Goal: Answer question/provide support

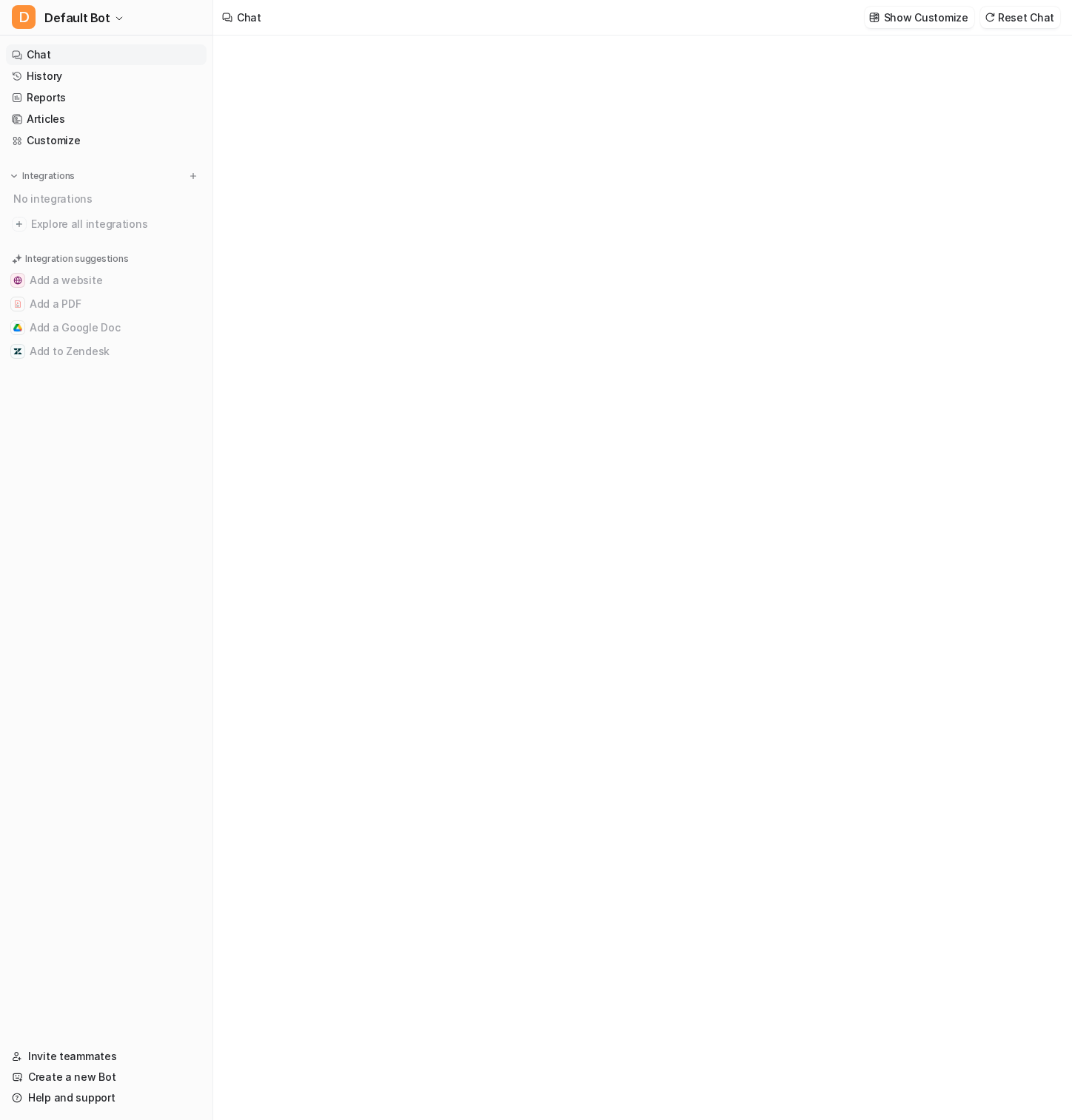
type textarea "**********"
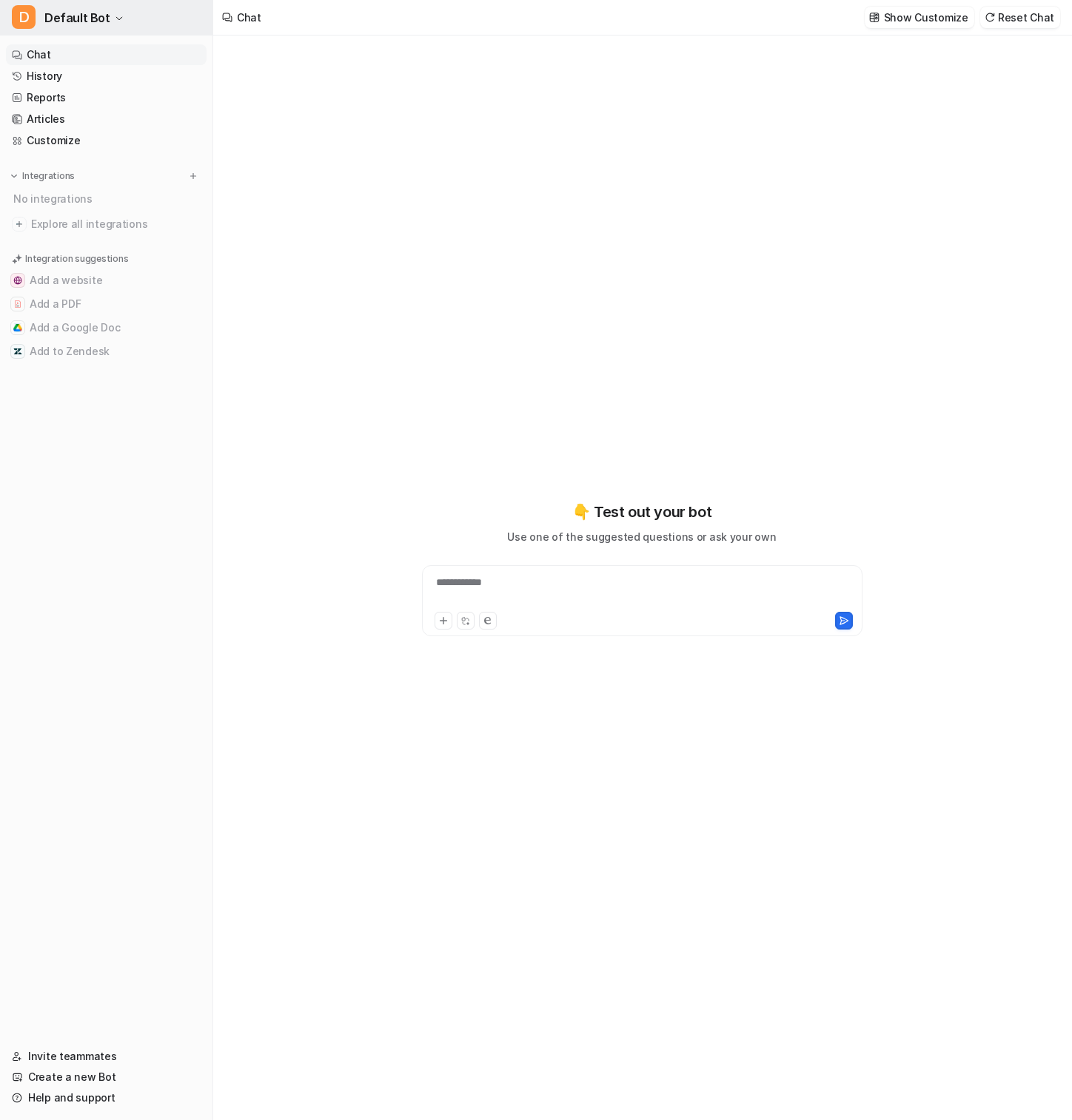
click at [130, 22] on button "D Default Bot" at bounding box center [106, 18] width 213 height 35
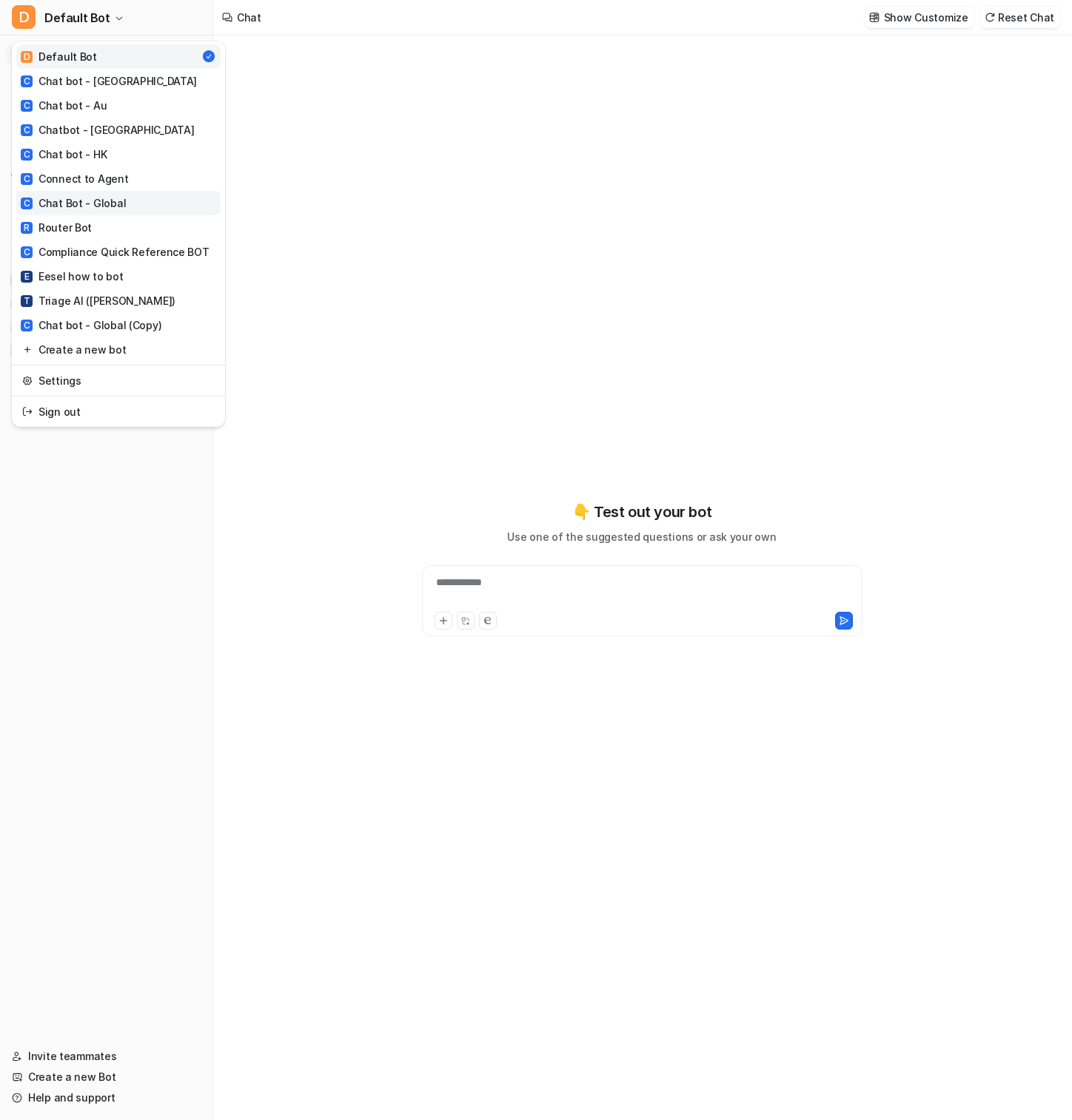
click at [113, 204] on div "C Chat Bot - Global" at bounding box center [73, 203] width 105 height 15
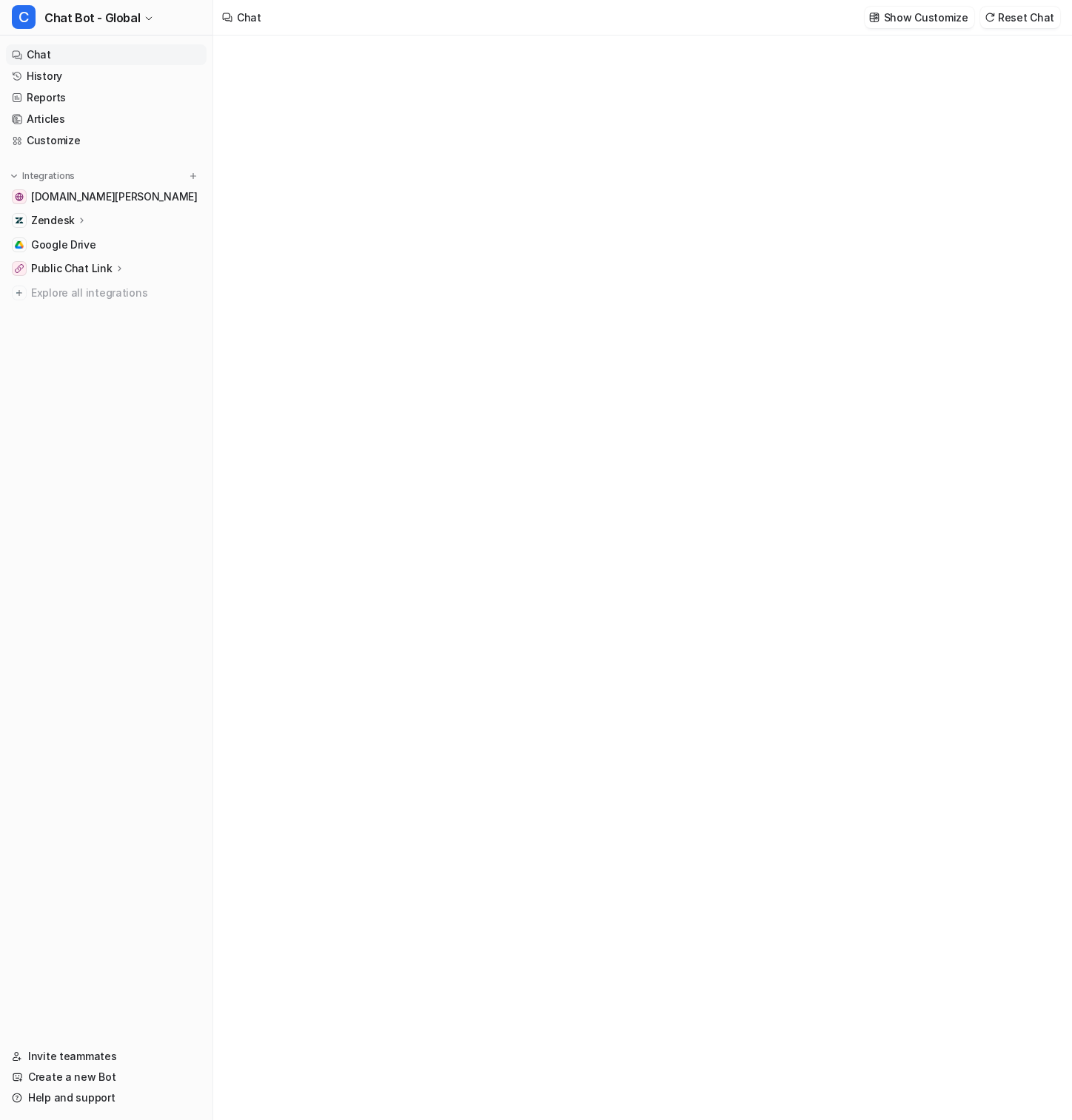
type textarea "**********"
click at [59, 79] on link "History" at bounding box center [106, 76] width 200 height 21
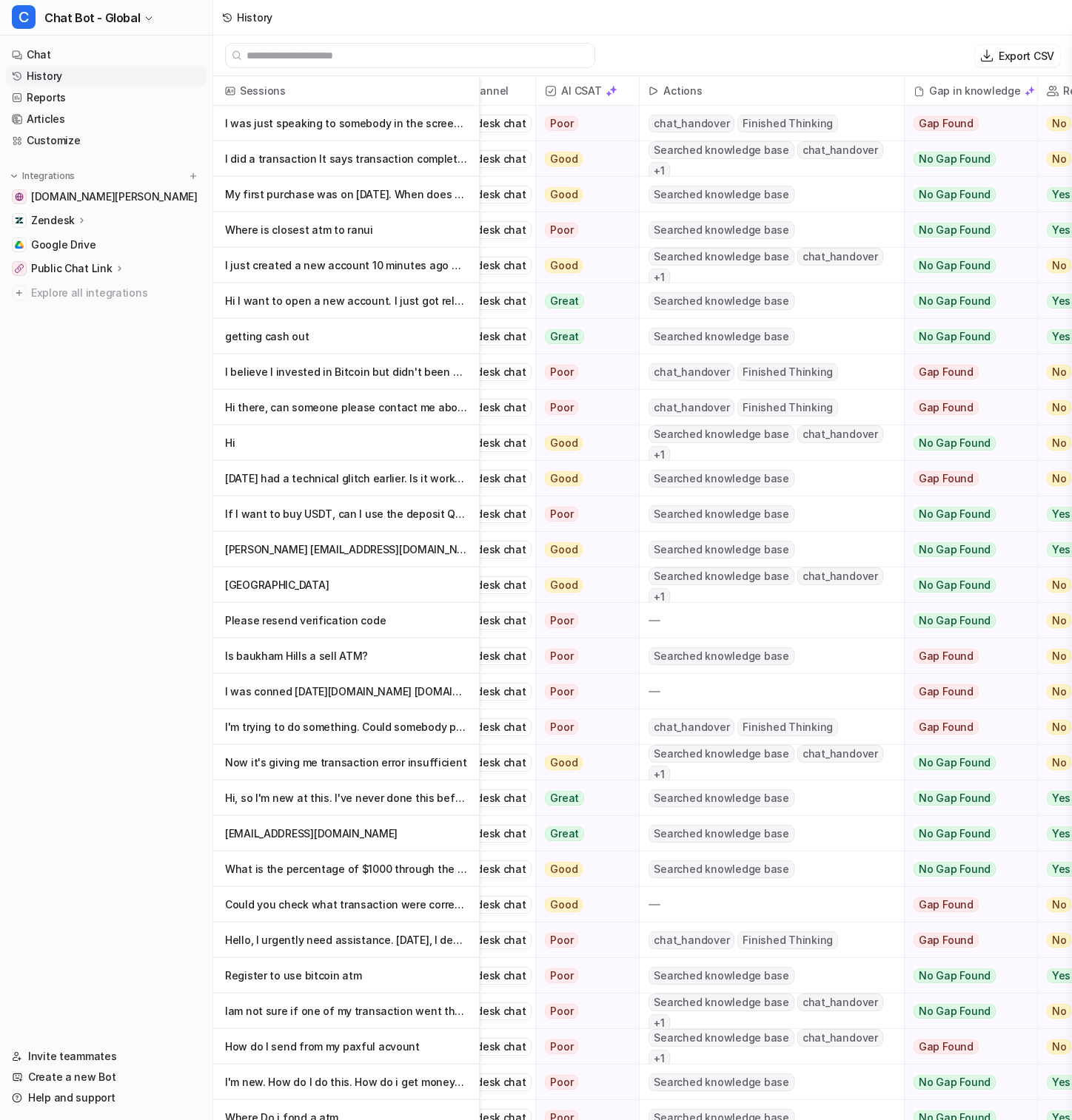
scroll to position [0, 284]
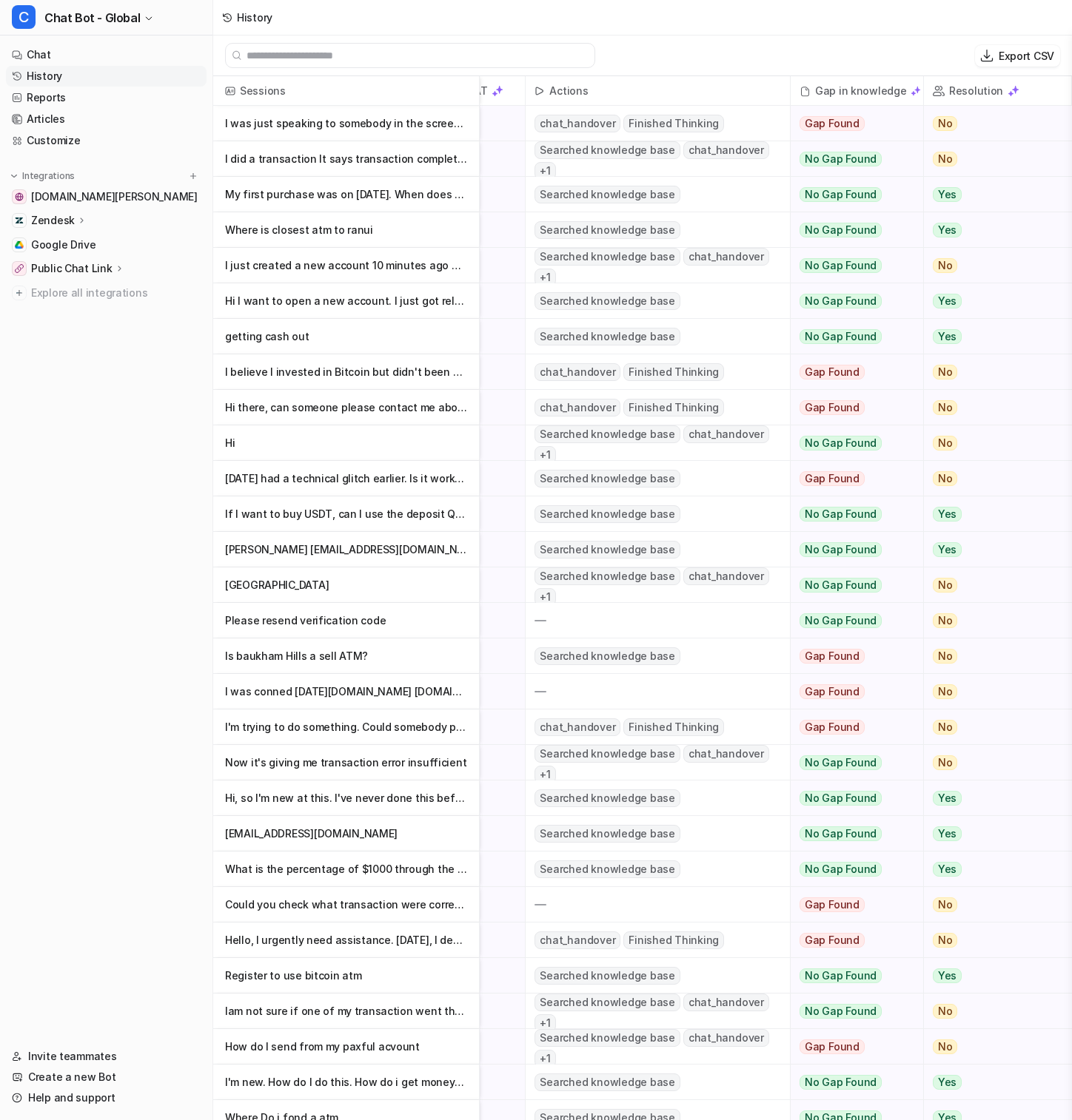
click at [443, 410] on p "Hi there, can someone please contact me about having your atms in my stores acro" at bounding box center [346, 408] width 242 height 35
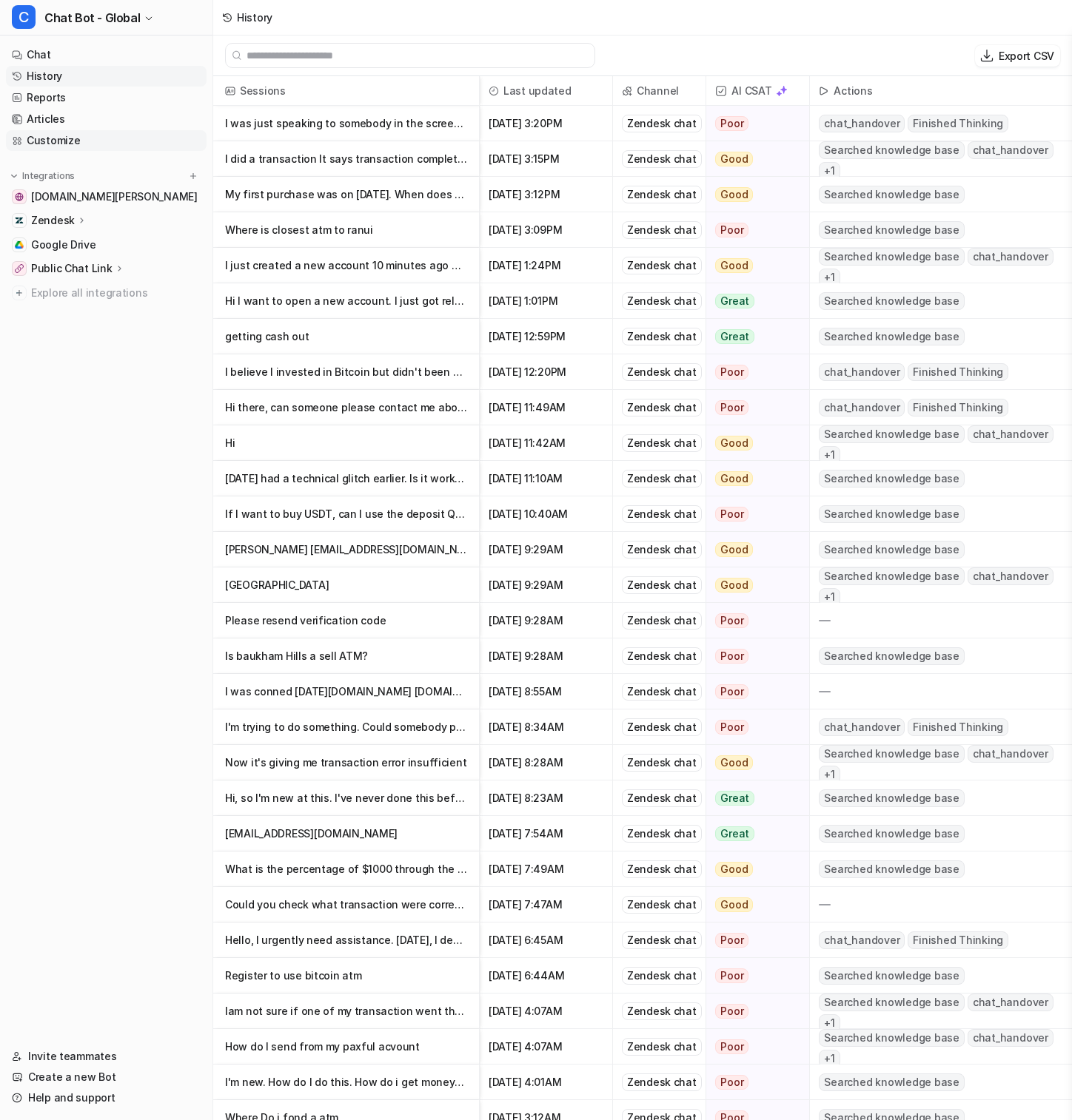
click at [69, 136] on link "Customize" at bounding box center [106, 140] width 200 height 21
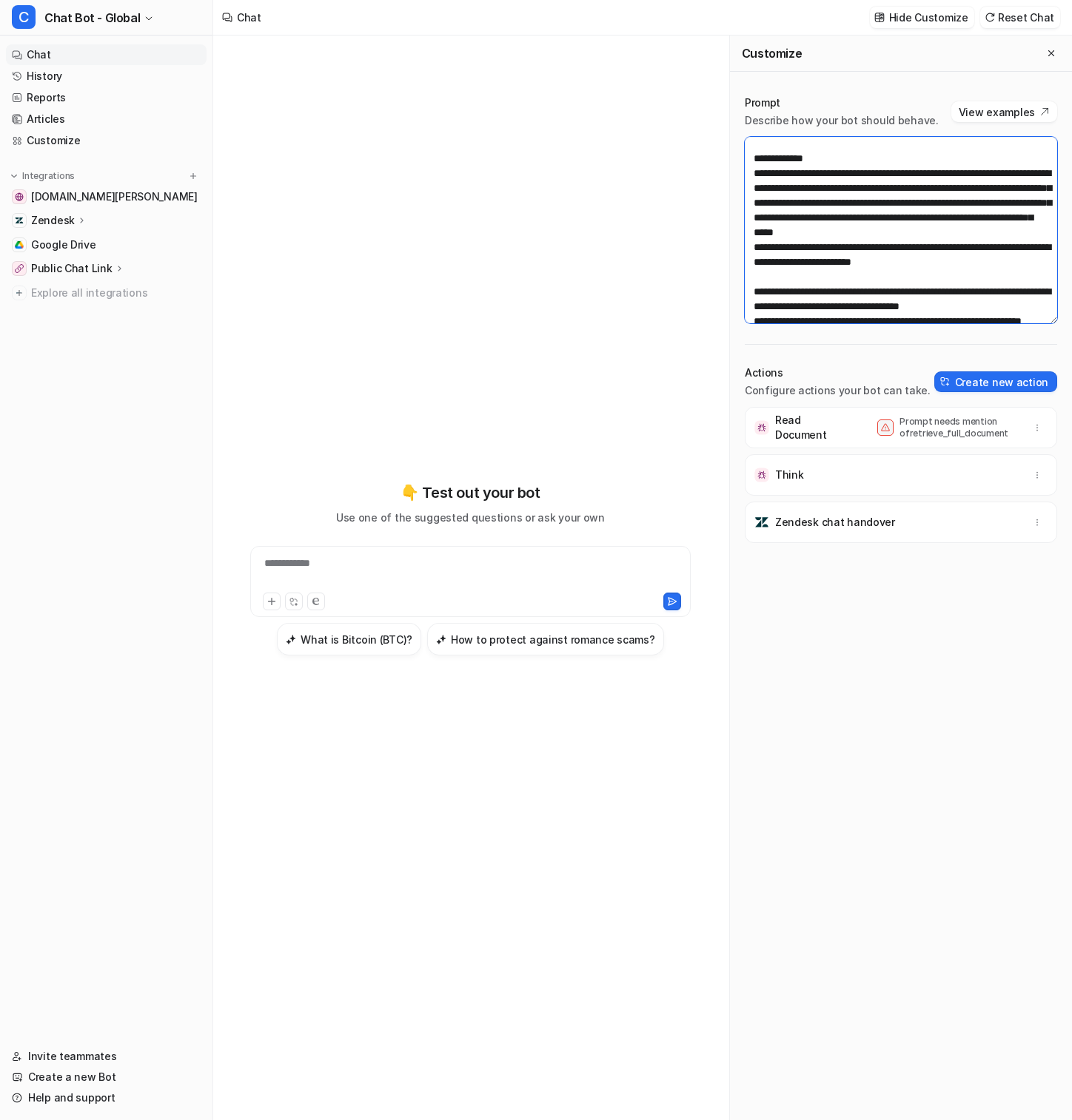
scroll to position [214, 0]
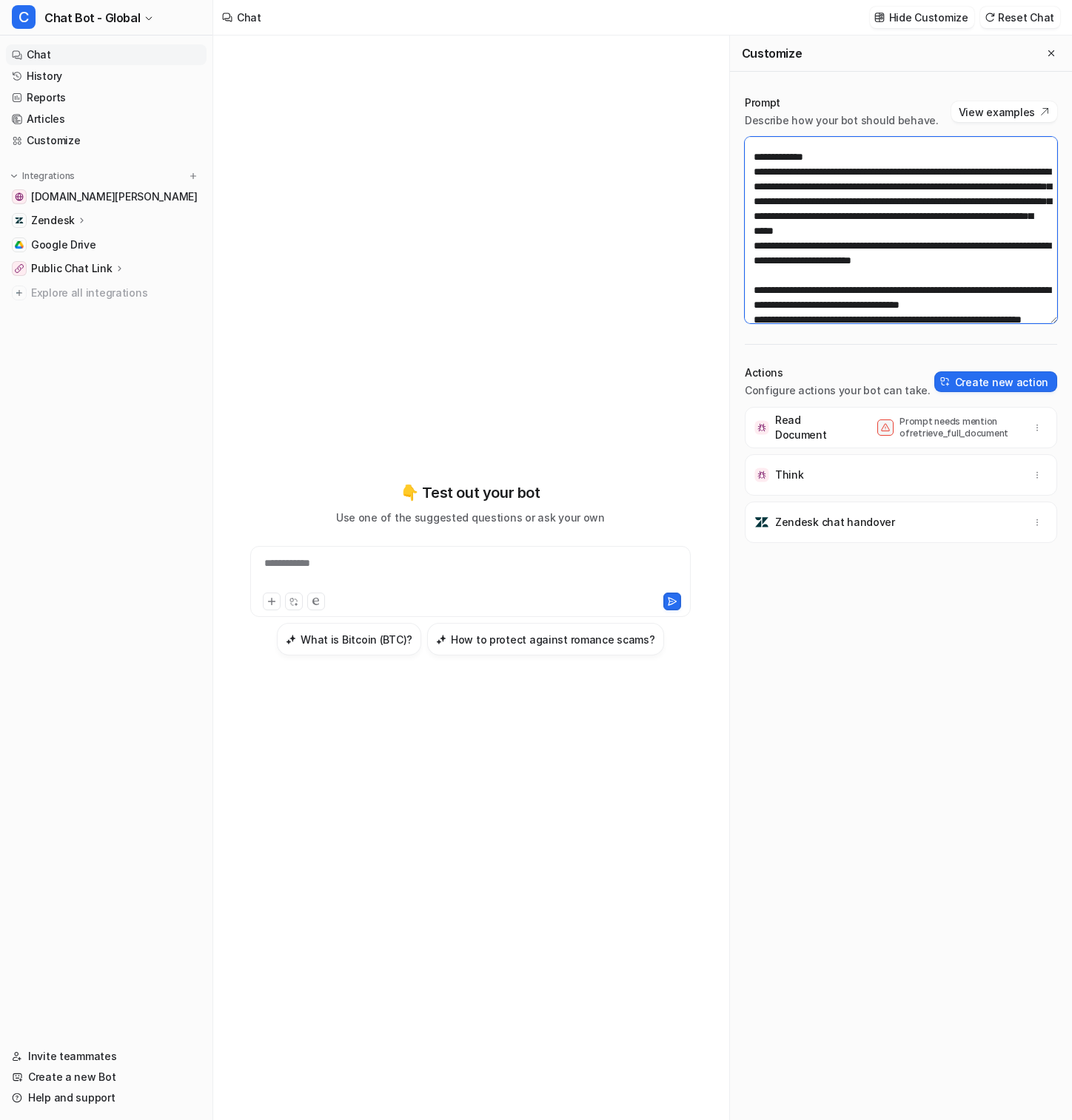
drag, startPoint x: 855, startPoint y: 220, endPoint x: 894, endPoint y: 246, distance: 46.9
click at [894, 246] on textarea at bounding box center [901, 230] width 312 height 187
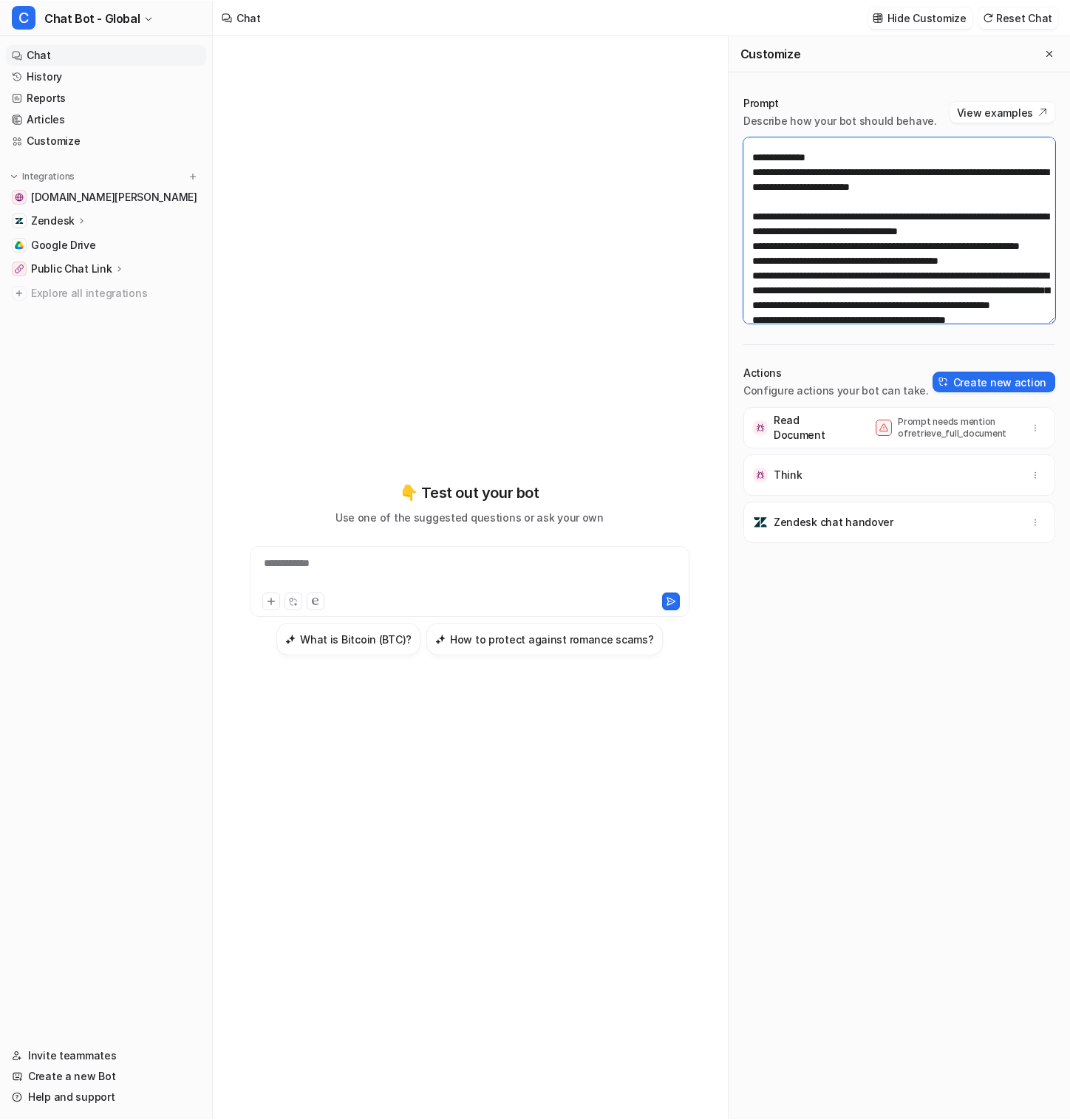
scroll to position [125, 0]
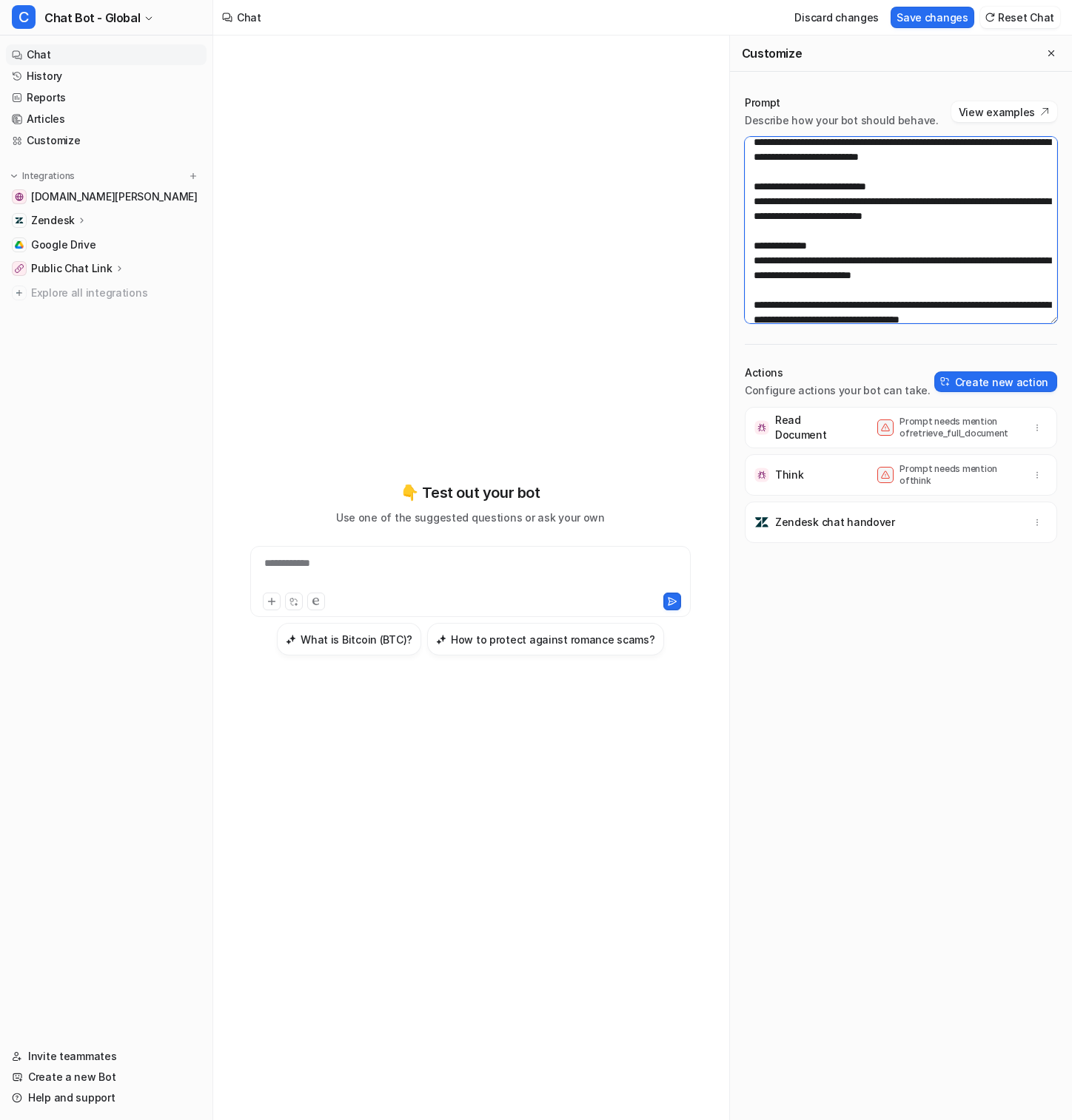
type textarea "**********"
click at [83, 77] on link "History" at bounding box center [106, 76] width 200 height 21
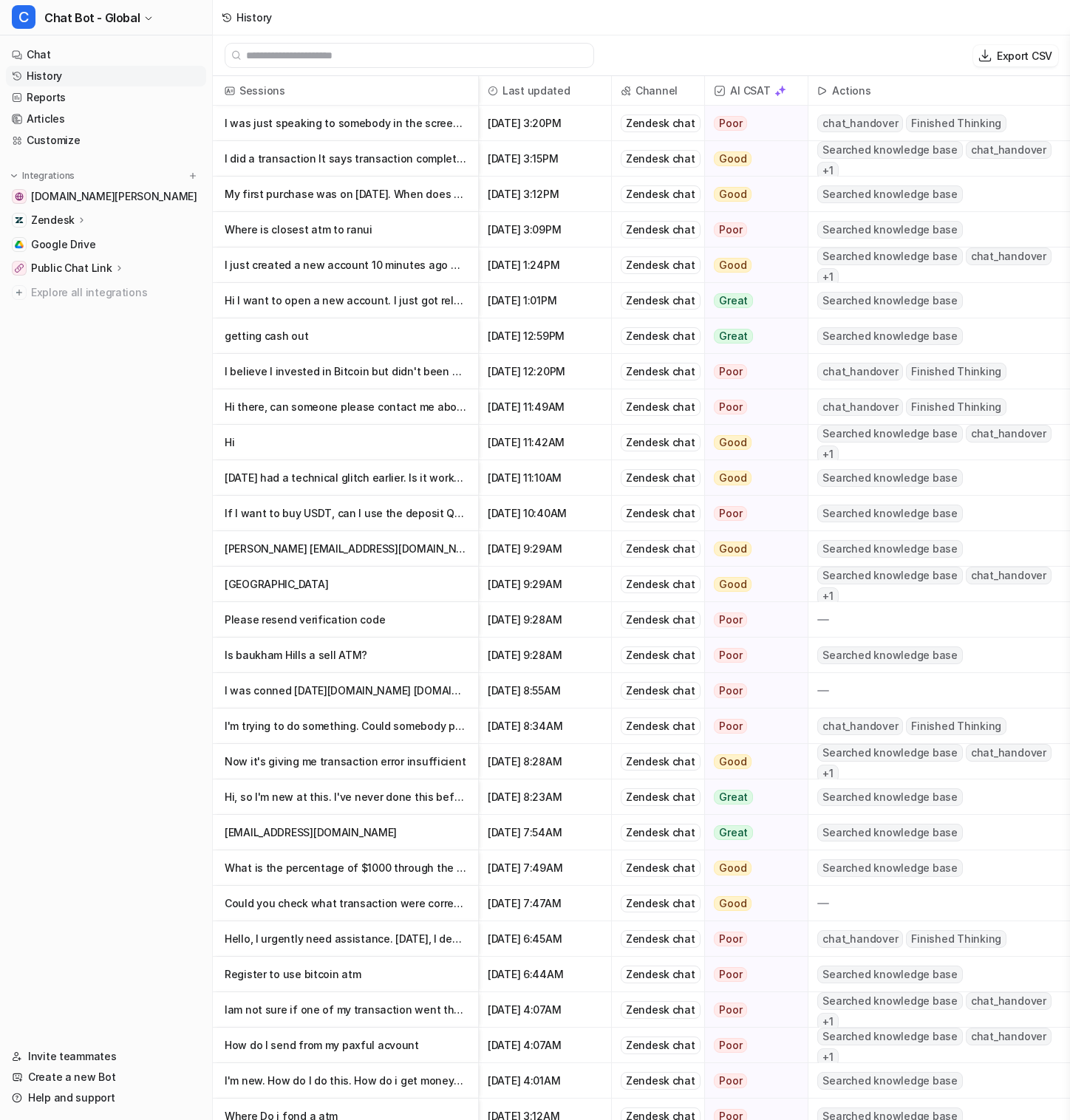
click at [397, 508] on p "If I want to buy USDT, can I use the deposit QR code from any of my wallets?" at bounding box center [345, 513] width 241 height 35
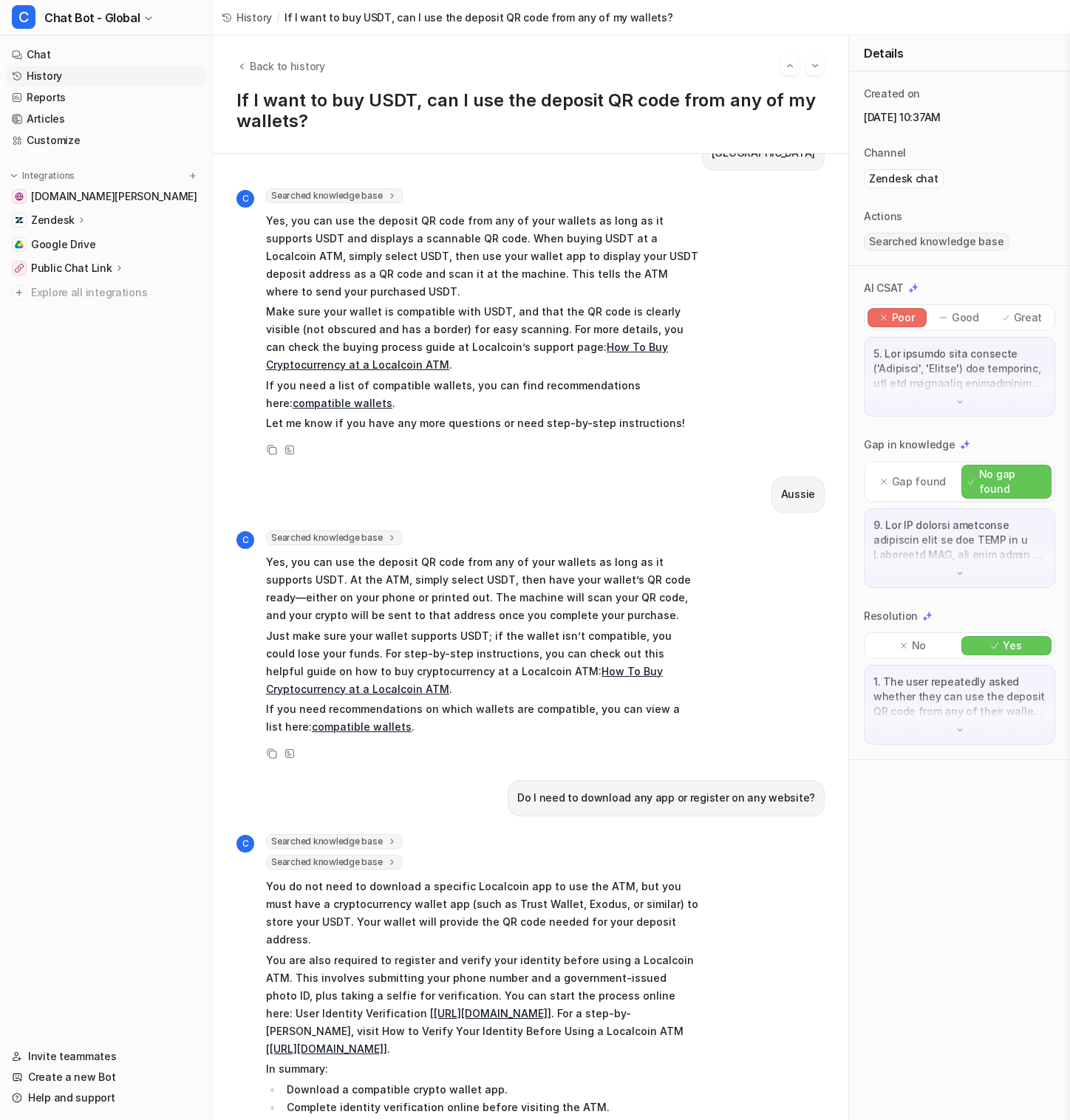
scroll to position [371, 0]
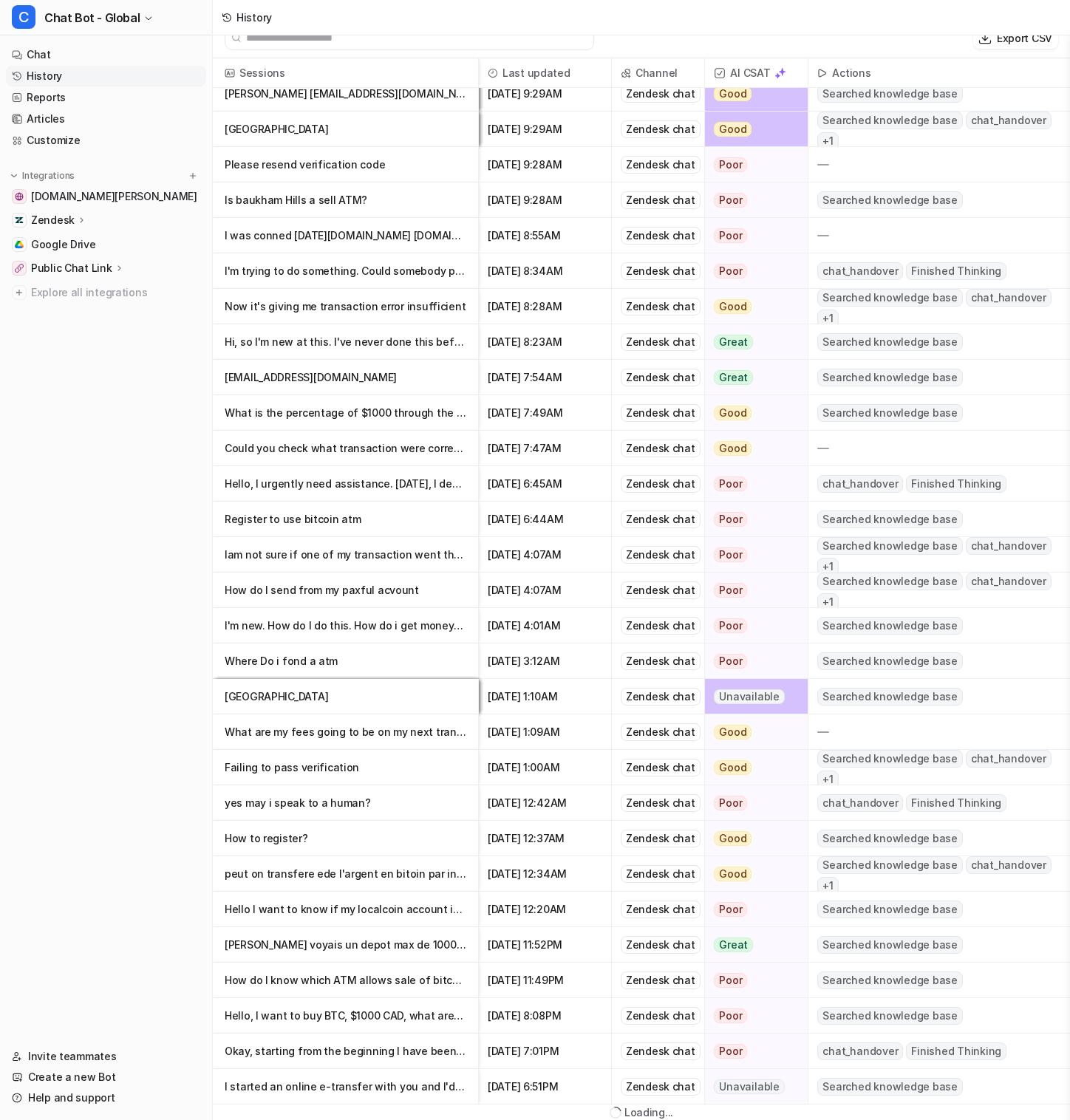
scroll to position [2, 0]
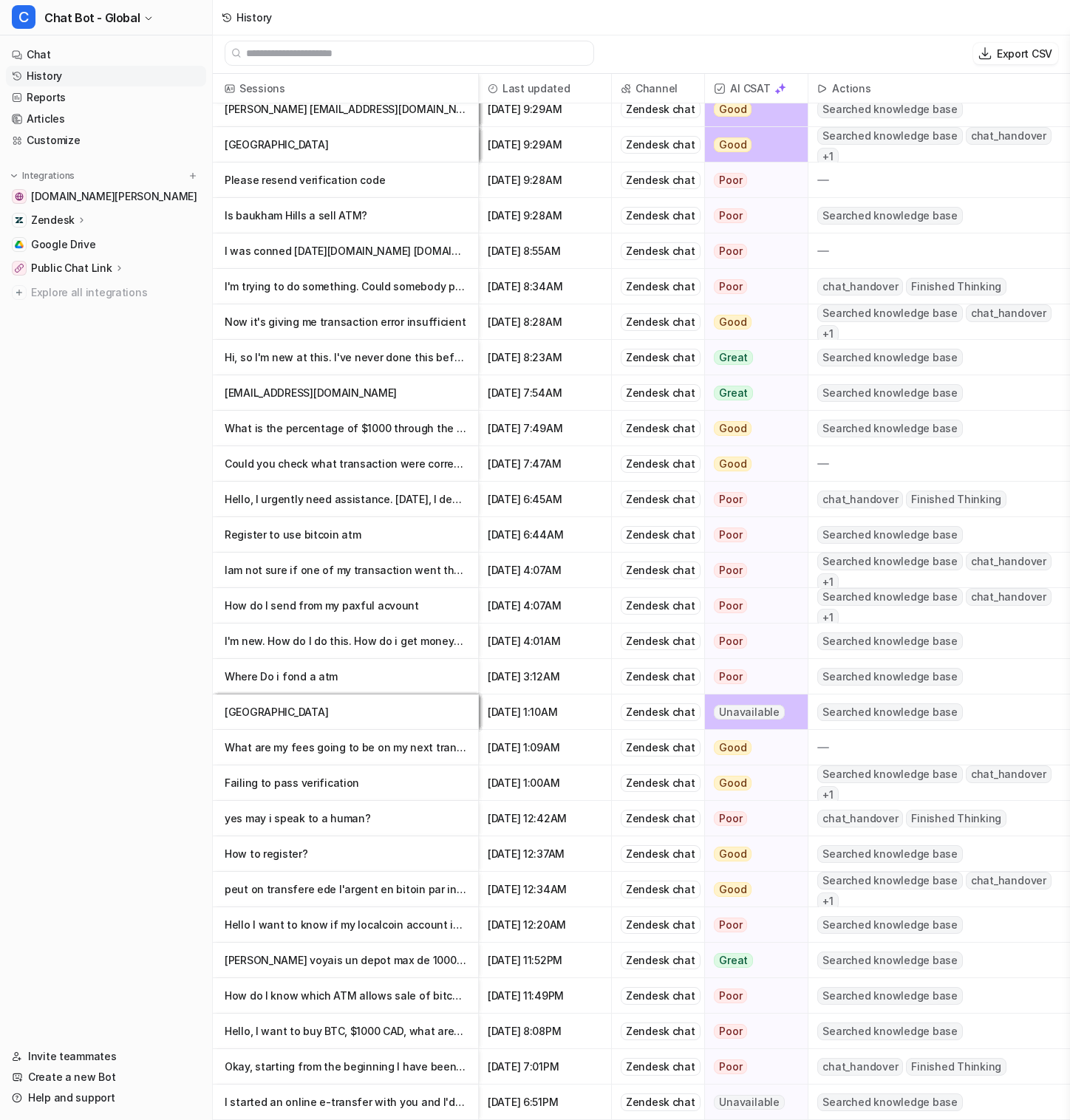
click at [483, 749] on div "[DATE] 1:09AM" at bounding box center [545, 748] width 133 height 35
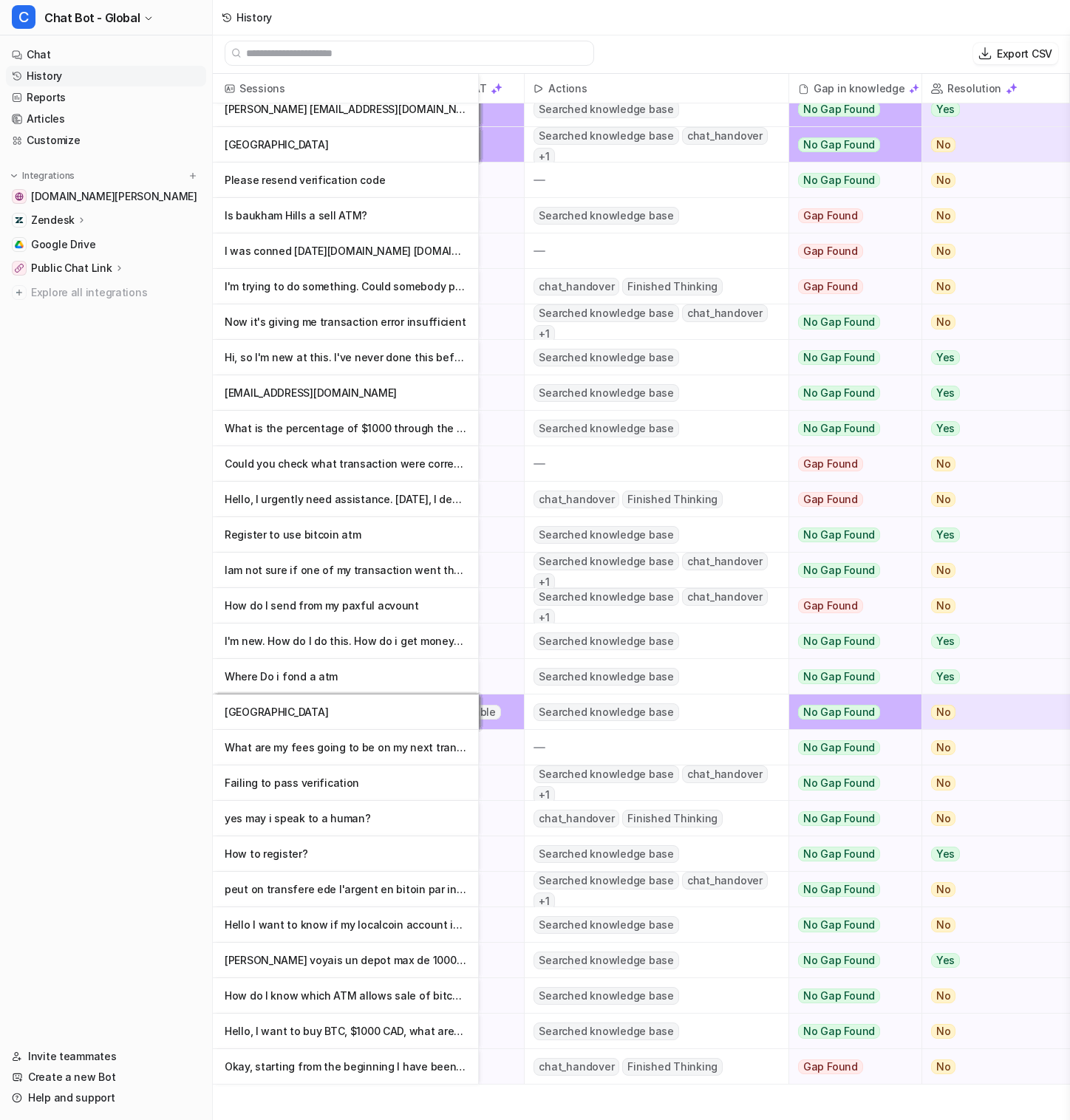
scroll to position [0, 283]
